Goal: Find specific page/section: Find specific page/section

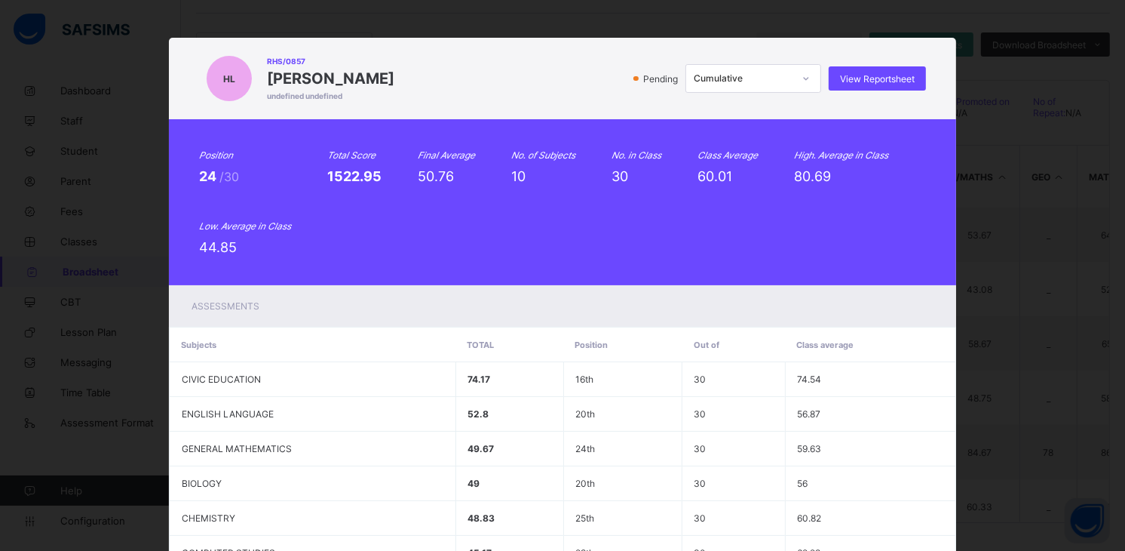
scroll to position [996, 0]
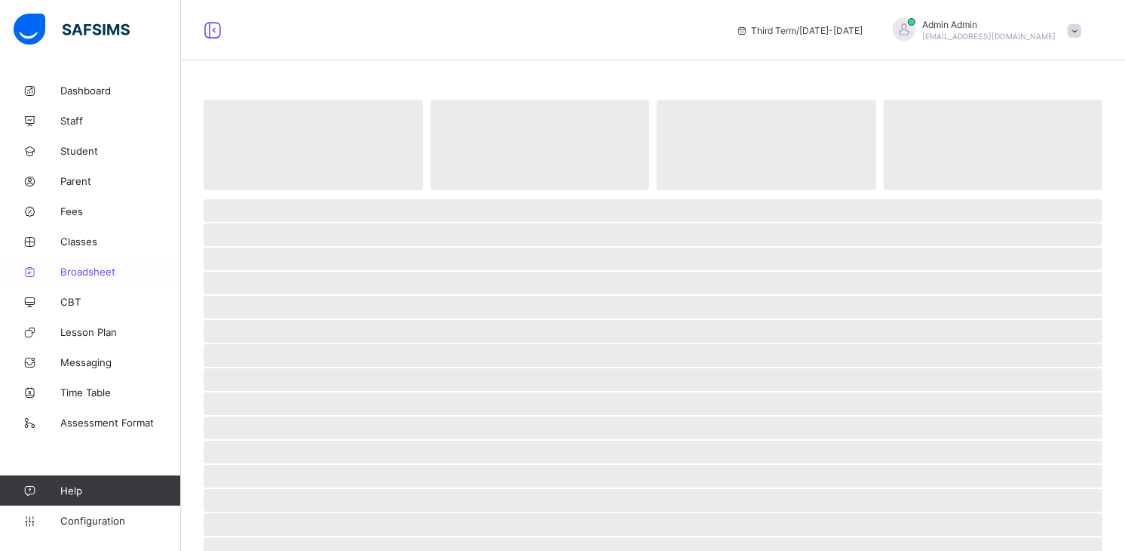
click at [112, 273] on span "Broadsheet" at bounding box center [120, 271] width 121 height 12
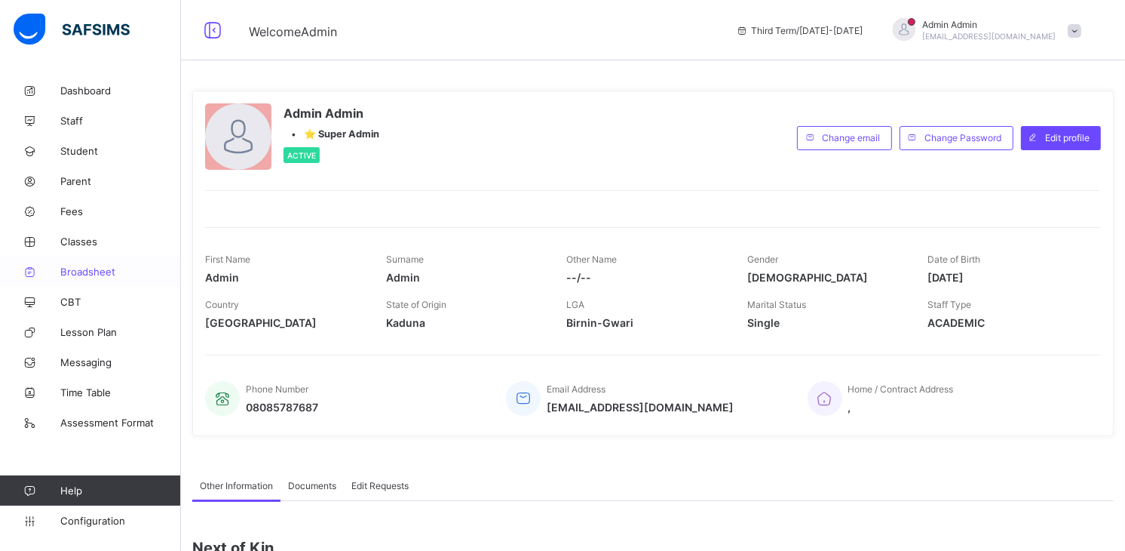
click at [86, 273] on span "Broadsheet" at bounding box center [120, 271] width 121 height 12
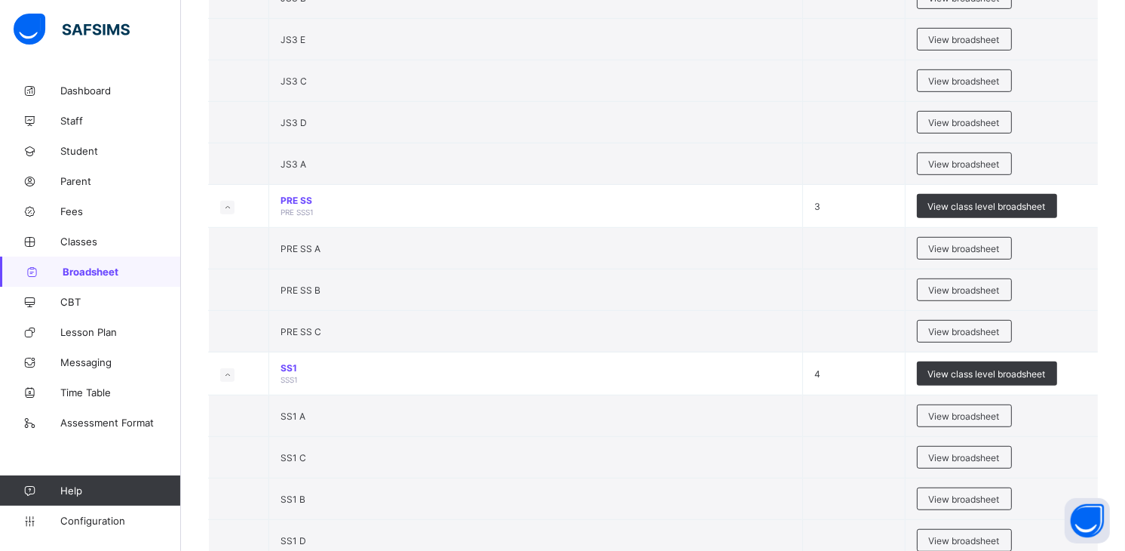
scroll to position [747, 0]
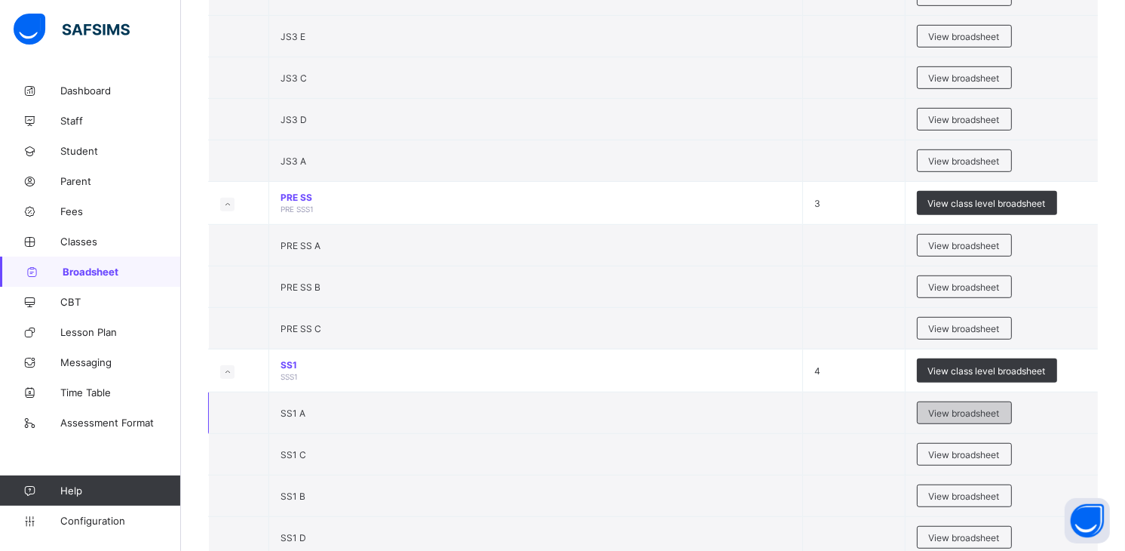
click at [978, 415] on span "View broadsheet" at bounding box center [964, 412] width 71 height 11
